Goal: Transaction & Acquisition: Book appointment/travel/reservation

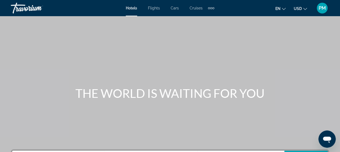
click at [156, 7] on span "Flights" at bounding box center [154, 8] width 12 height 4
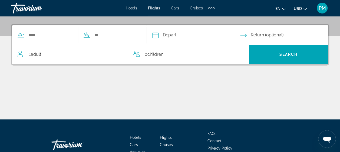
scroll to position [78, 0]
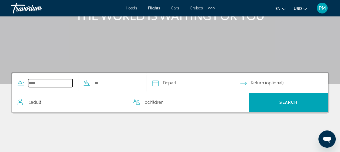
click at [33, 84] on input "Search widget" at bounding box center [50, 83] width 44 height 8
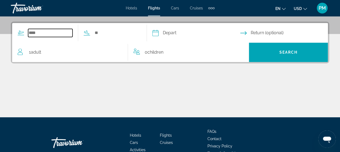
scroll to position [132, 0]
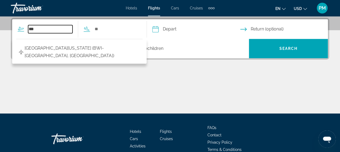
type input "***"
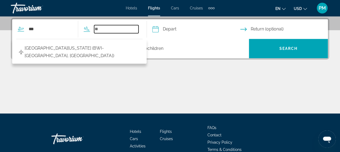
click at [111, 30] on input "Search widget" at bounding box center [116, 29] width 44 height 8
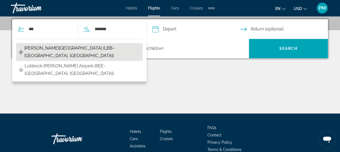
click at [65, 46] on span "[PERSON_NAME][GEOGRAPHIC_DATA] (LBB-[GEOGRAPHIC_DATA], [GEOGRAPHIC_DATA])" at bounding box center [81, 52] width 115 height 15
type input "**********"
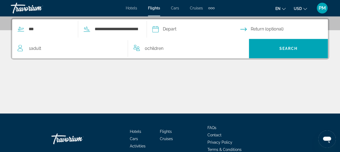
click at [165, 31] on input "Depart date" at bounding box center [196, 29] width 90 height 21
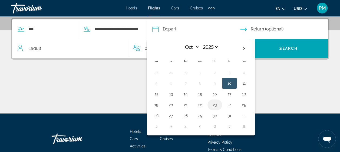
click at [219, 103] on button "23" at bounding box center [214, 105] width 9 height 8
type input "**********"
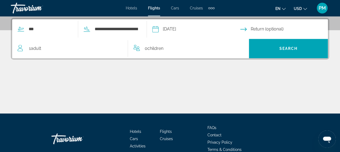
click at [258, 28] on input "Return date" at bounding box center [285, 29] width 90 height 21
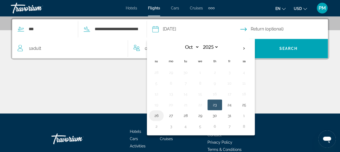
click at [161, 112] on button "26" at bounding box center [156, 116] width 9 height 8
type input "**********"
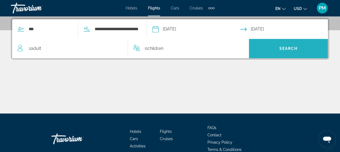
click at [284, 45] on span "Search" at bounding box center [288, 48] width 79 height 13
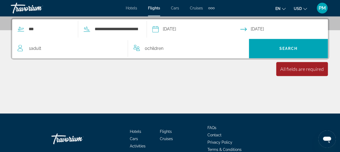
click at [39, 50] on span "Adult" at bounding box center [36, 48] width 10 height 5
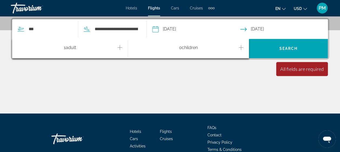
click at [187, 47] on span "Children" at bounding box center [190, 47] width 16 height 5
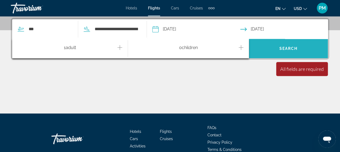
click at [300, 50] on span "Search" at bounding box center [288, 48] width 79 height 13
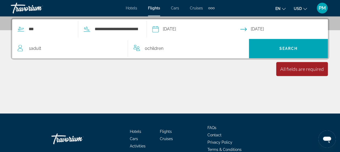
click at [34, 50] on span "Adult" at bounding box center [36, 48] width 10 height 5
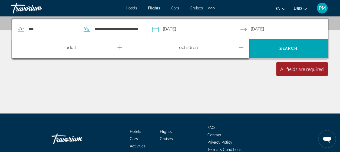
click at [67, 48] on span "Adult" at bounding box center [71, 47] width 10 height 5
click at [122, 46] on div "1 Adult Adults" at bounding box center [73, 48] width 110 height 9
click at [122, 47] on icon "Increment adults" at bounding box center [119, 47] width 5 height 5
click at [22, 45] on div "2 Adult Adults" at bounding box center [73, 48] width 110 height 9
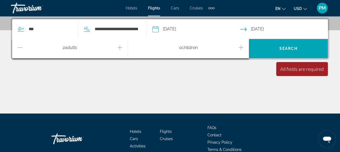
click at [21, 47] on icon "Decrement adults" at bounding box center [20, 47] width 5 height 6
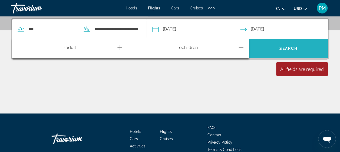
click at [278, 47] on span "Search" at bounding box center [288, 48] width 79 height 13
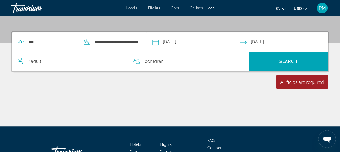
scroll to position [81, 0]
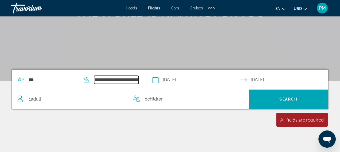
click at [113, 81] on input "**********" at bounding box center [116, 80] width 44 height 8
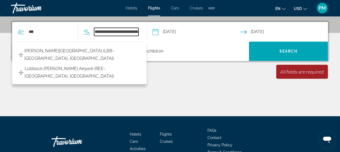
scroll to position [132, 0]
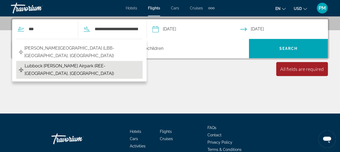
click at [58, 64] on span "Lubbock [PERSON_NAME] Airpark (REE-[GEOGRAPHIC_DATA], [GEOGRAPHIC_DATA])" at bounding box center [82, 69] width 115 height 15
type input "**********"
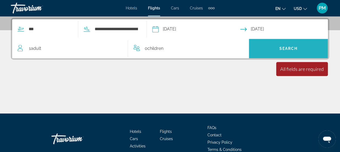
click at [284, 51] on span "Search" at bounding box center [288, 48] width 79 height 13
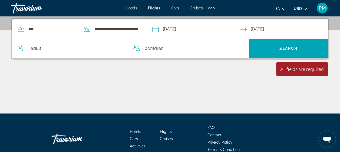
click at [286, 68] on div "All fields are required" at bounding box center [302, 69] width 44 height 6
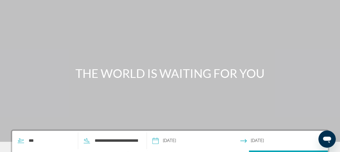
scroll to position [0, 0]
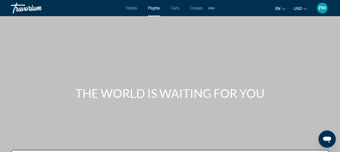
click at [151, 9] on span "Flights" at bounding box center [154, 8] width 12 height 4
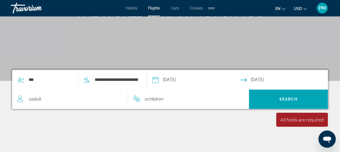
scroll to position [24, 0]
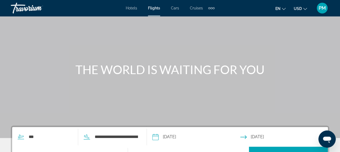
click at [155, 10] on span "Flights" at bounding box center [154, 8] width 12 height 4
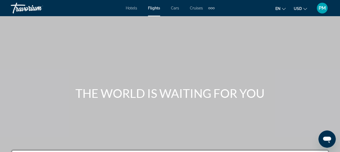
click at [133, 8] on span "Hotels" at bounding box center [131, 8] width 11 height 4
click at [131, 7] on span "Hotels" at bounding box center [131, 8] width 11 height 4
click at [154, 9] on span "Flights" at bounding box center [154, 8] width 12 height 4
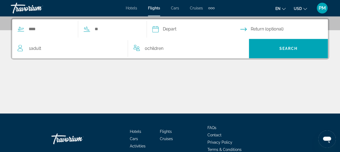
scroll to position [159, 0]
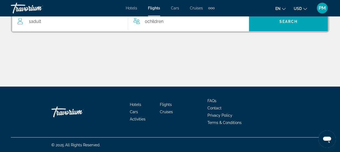
click at [165, 105] on span "Flights" at bounding box center [166, 105] width 12 height 4
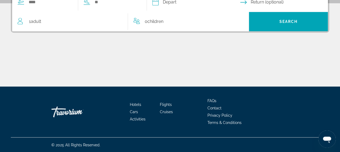
scroll to position [0, 0]
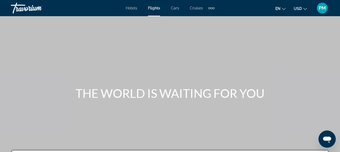
click at [174, 8] on span "Cars" at bounding box center [175, 8] width 8 height 4
click at [134, 9] on span "Hotels" at bounding box center [131, 8] width 11 height 4
click at [151, 10] on span "Flights" at bounding box center [154, 8] width 12 height 4
click at [322, 8] on span "PM" at bounding box center [322, 7] width 7 height 5
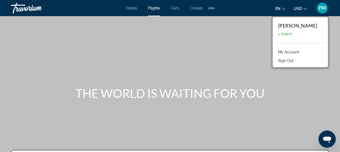
click at [238, 18] on div "Main content" at bounding box center [170, 81] width 340 height 162
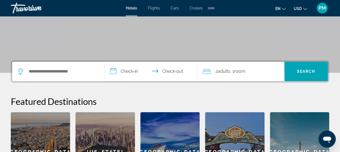
scroll to position [100, 0]
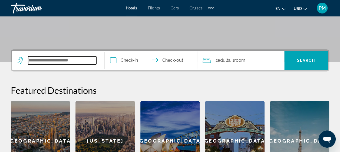
click at [49, 60] on input "Search hotel destination" at bounding box center [62, 61] width 68 height 8
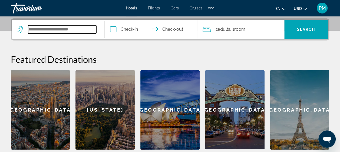
scroll to position [132, 0]
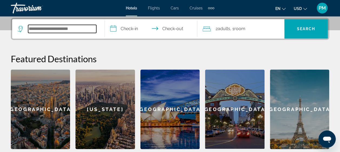
click at [49, 28] on input "Search hotel destination" at bounding box center [62, 29] width 68 height 8
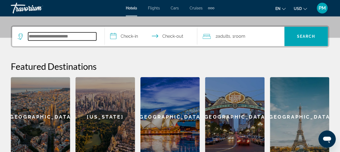
scroll to position [78, 0]
